Goal: Transaction & Acquisition: Purchase product/service

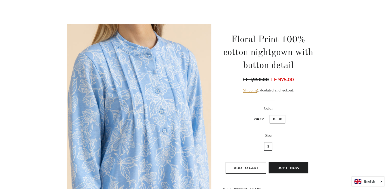
scroll to position [128, 0]
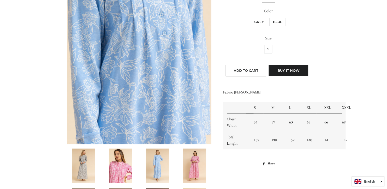
click at [197, 162] on img at bounding box center [194, 165] width 23 height 35
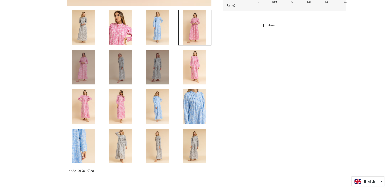
scroll to position [178, 0]
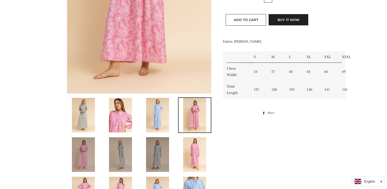
click at [254, 57] on td "S" at bounding box center [258, 57] width 18 height 12
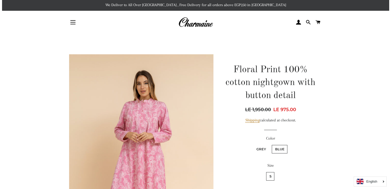
scroll to position [0, 0]
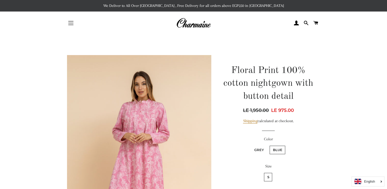
click at [72, 22] on button "Site navigation" at bounding box center [70, 23] width 13 height 13
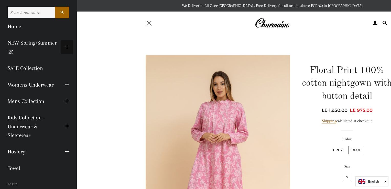
click at [65, 47] on span "button" at bounding box center [67, 47] width 4 height 6
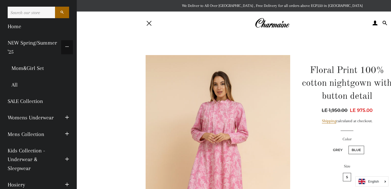
click at [65, 47] on span "button" at bounding box center [67, 47] width 4 height 6
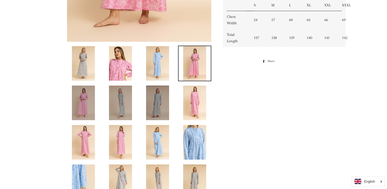
click at [84, 59] on img at bounding box center [83, 63] width 23 height 35
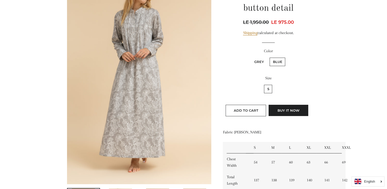
scroll to position [89, 0]
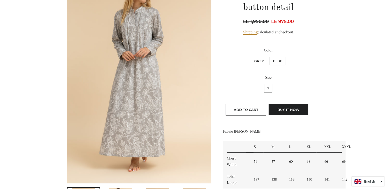
click at [278, 60] on label "Blue" at bounding box center [277, 61] width 16 height 8
click at [269, 56] on input "Blue" at bounding box center [269, 56] width 0 height 0
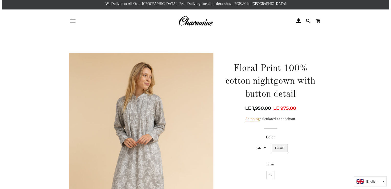
scroll to position [0, 0]
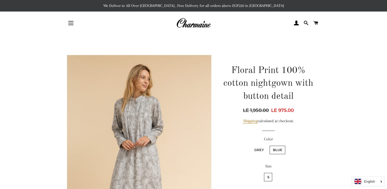
click at [162, 131] on img at bounding box center [139, 163] width 144 height 216
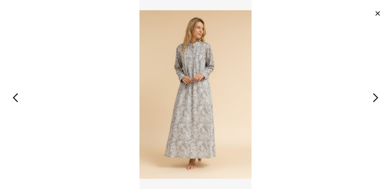
click at [372, 100] on button "button" at bounding box center [351, 94] width 78 height 189
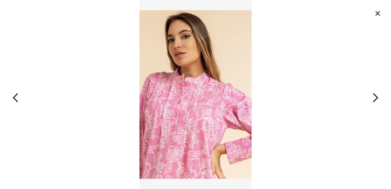
click at [373, 100] on button "button" at bounding box center [351, 94] width 78 height 189
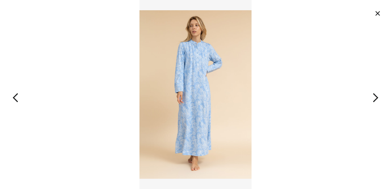
click at [373, 100] on button "button" at bounding box center [351, 94] width 78 height 189
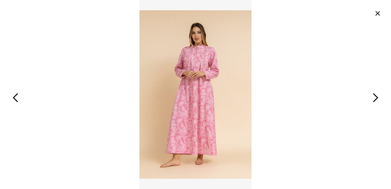
click at [373, 100] on button "button" at bounding box center [351, 94] width 78 height 189
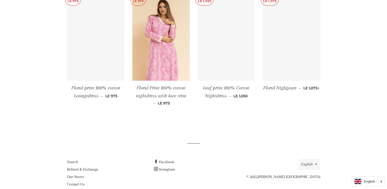
scroll to position [511, 0]
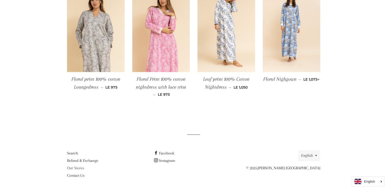
click at [76, 166] on link "Our Stores" at bounding box center [75, 167] width 17 height 5
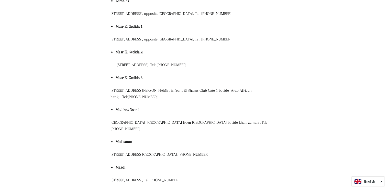
scroll to position [153, 0]
